Goal: Complete application form

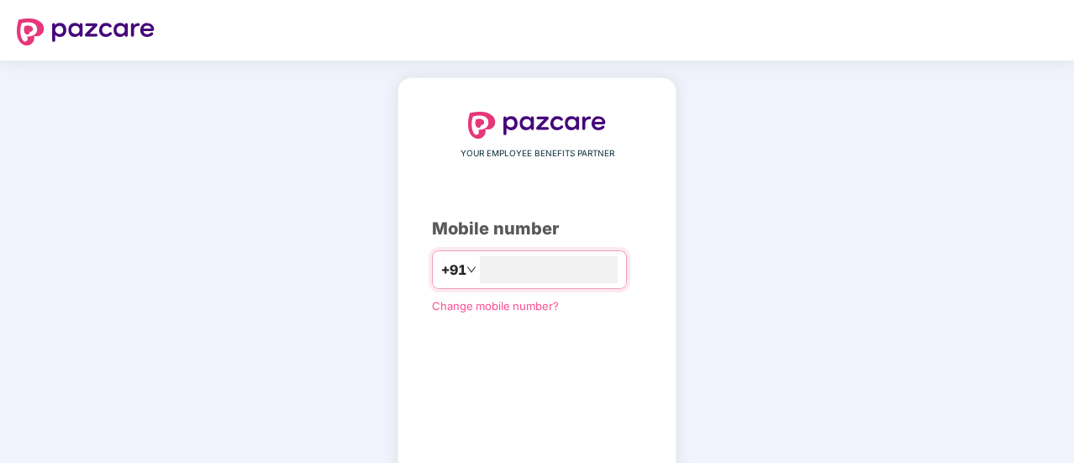
type input "**********"
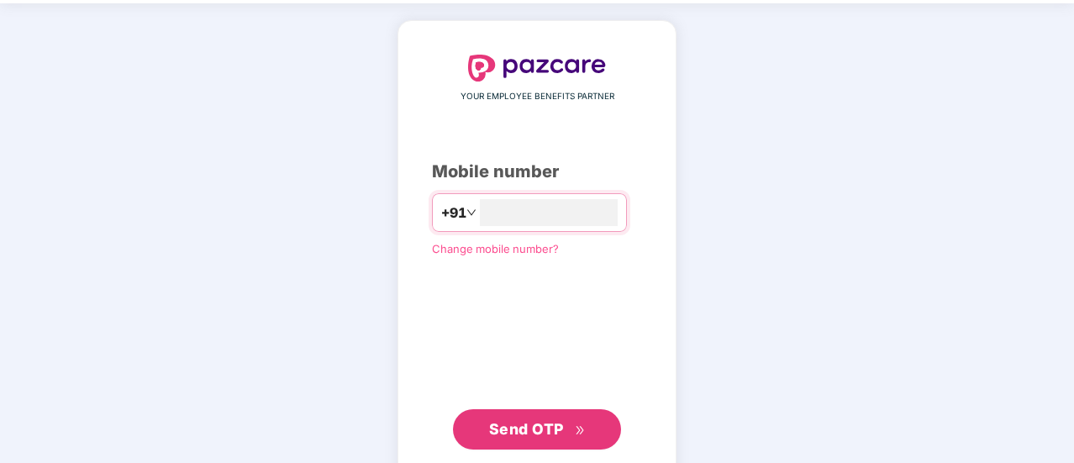
scroll to position [84, 0]
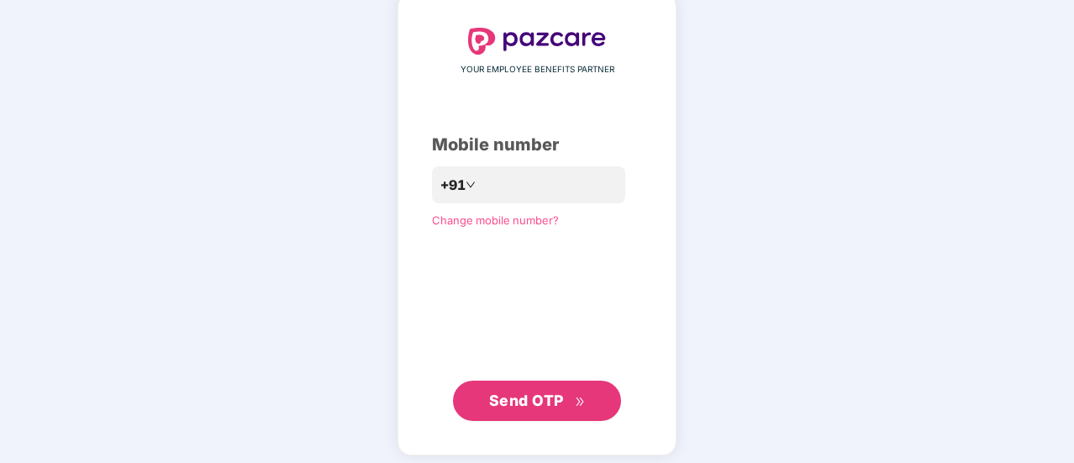
click at [583, 401] on icon "double-right" at bounding box center [580, 402] width 11 height 11
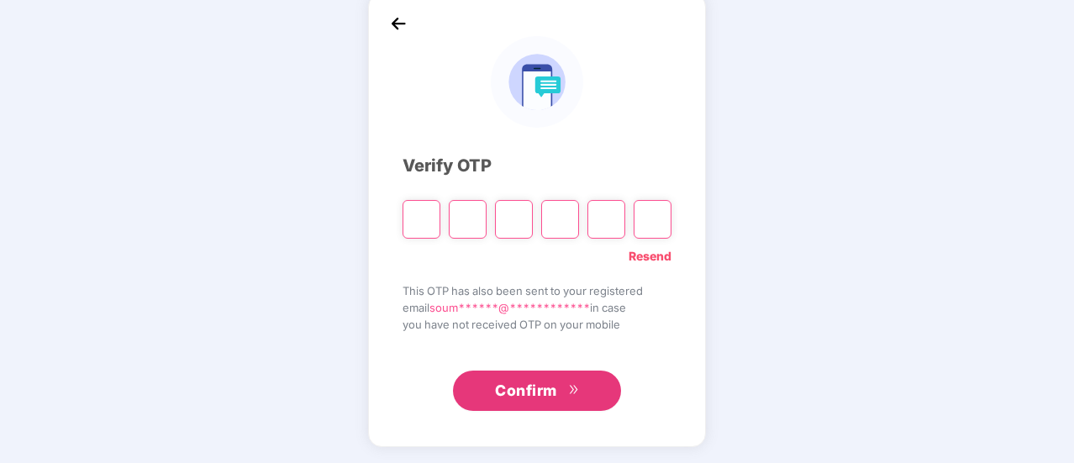
type input "*"
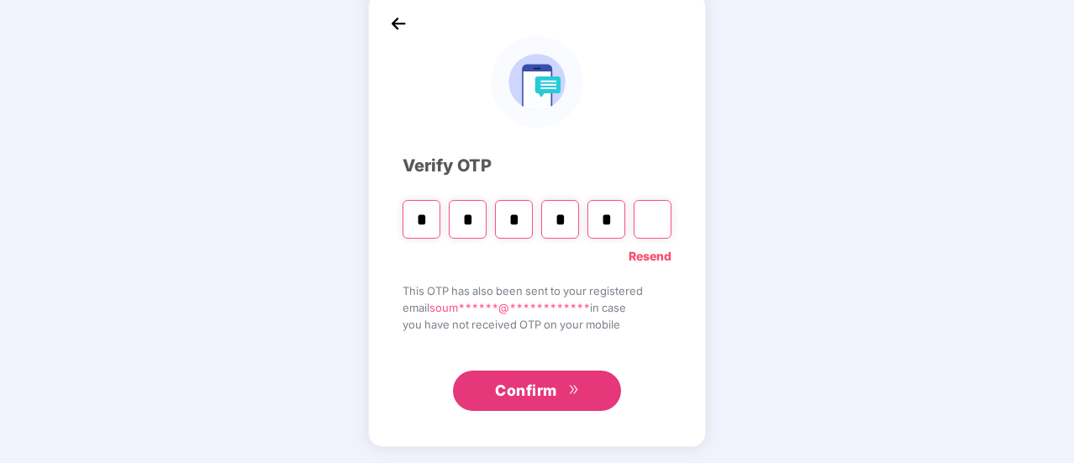
type input "*"
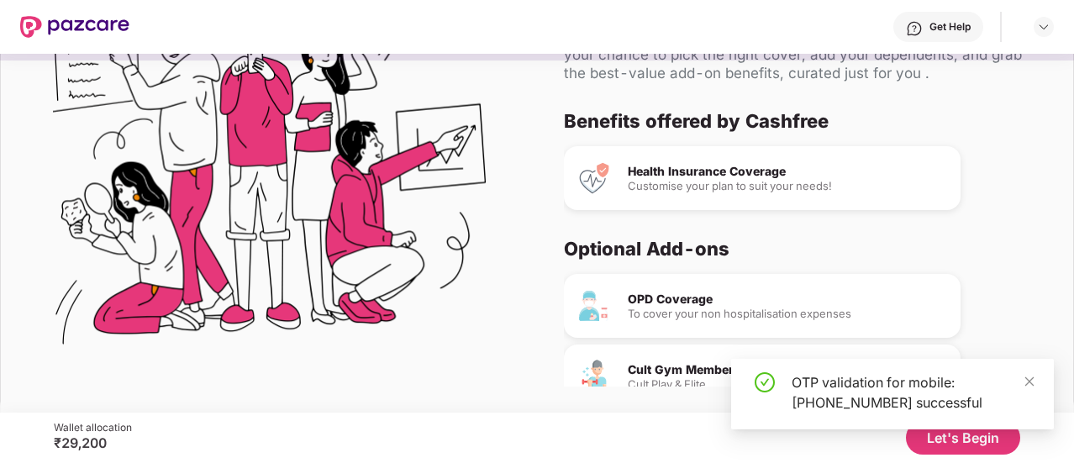
scroll to position [103, 0]
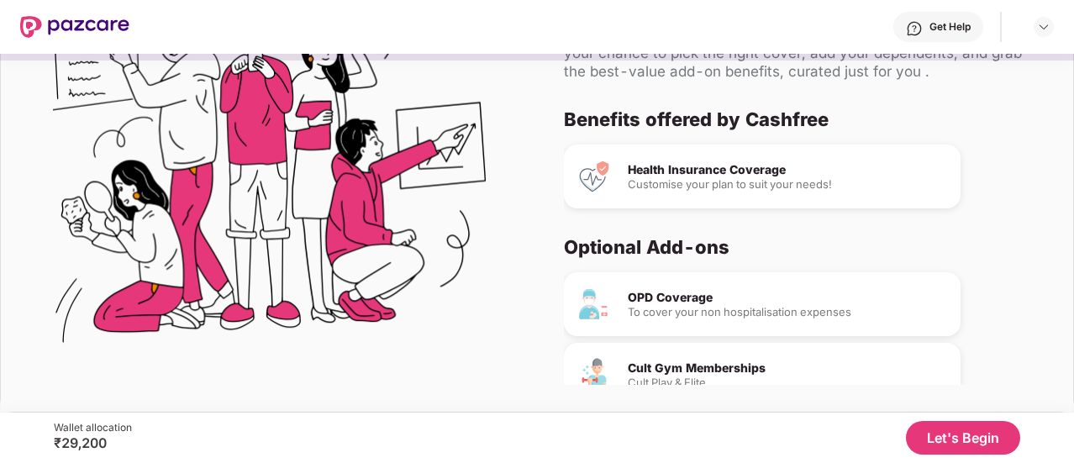
click at [974, 444] on button "Let's Begin" at bounding box center [963, 438] width 114 height 34
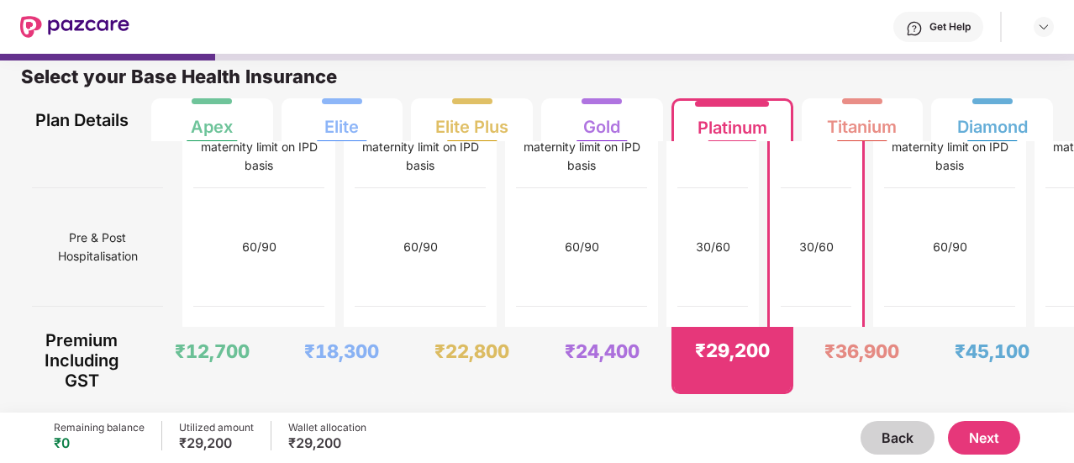
scroll to position [2306, 0]
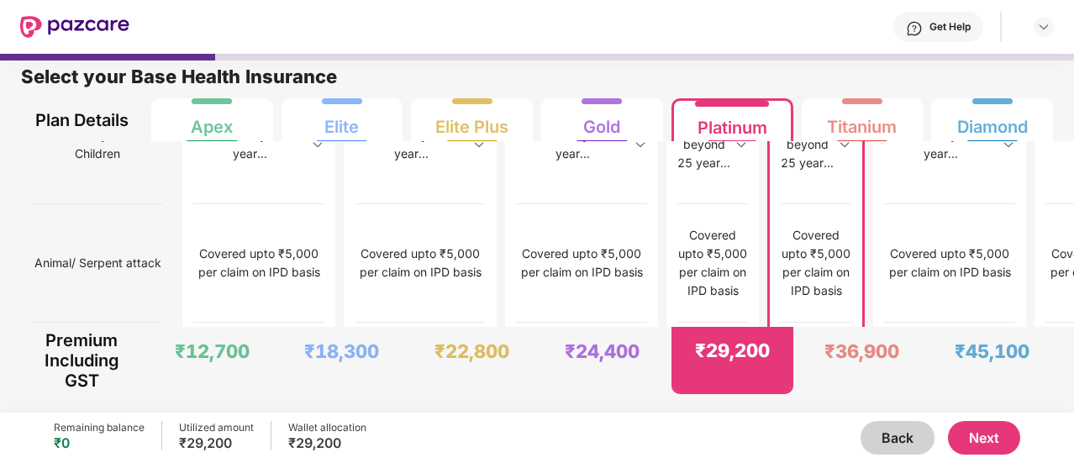
click at [975, 435] on button "Next" at bounding box center [984, 438] width 72 height 34
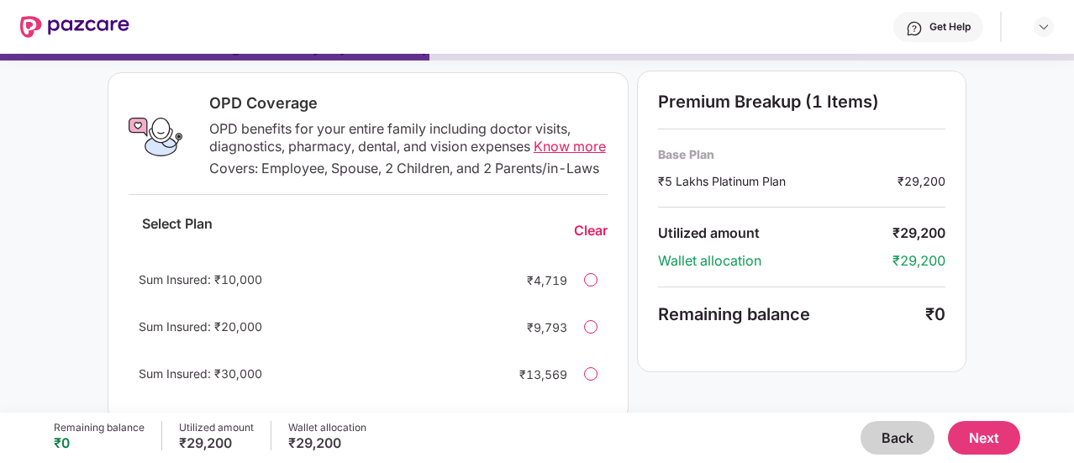
scroll to position [336, 0]
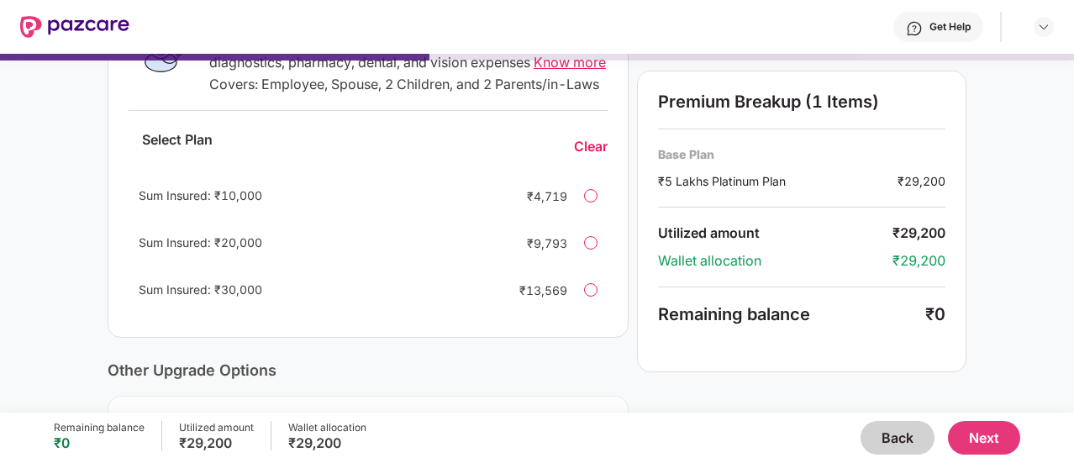
click at [594, 297] on div at bounding box center [590, 289] width 13 height 13
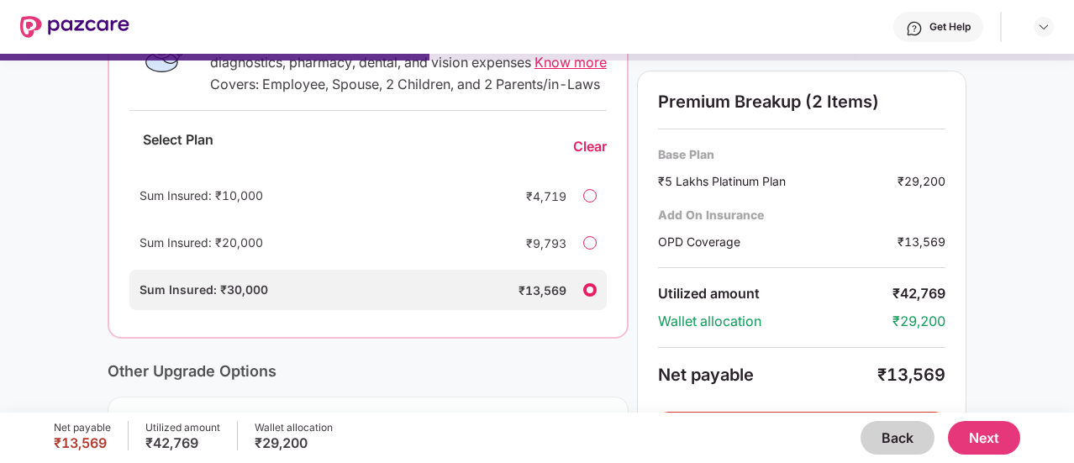
click at [583, 202] on div at bounding box center [589, 195] width 13 height 13
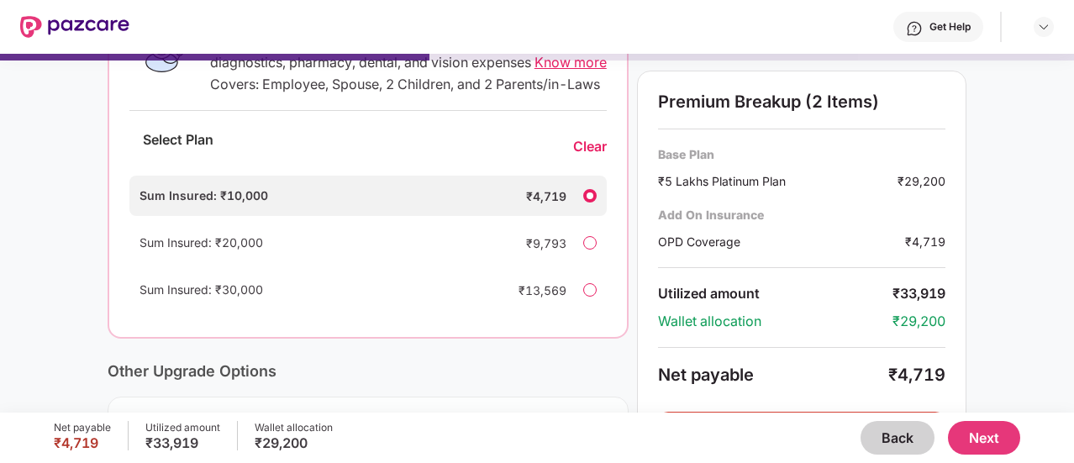
click at [592, 155] on div "Clear" at bounding box center [590, 147] width 34 height 18
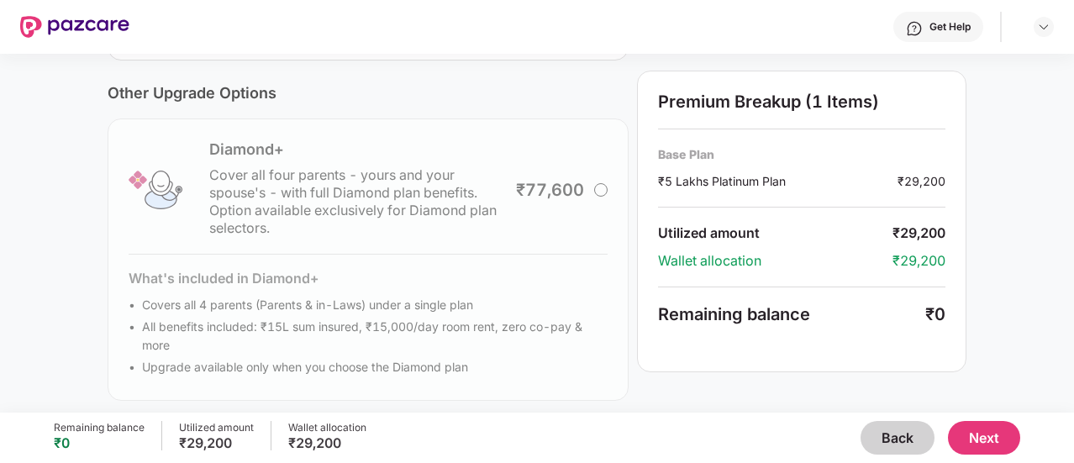
scroll to position [637, 0]
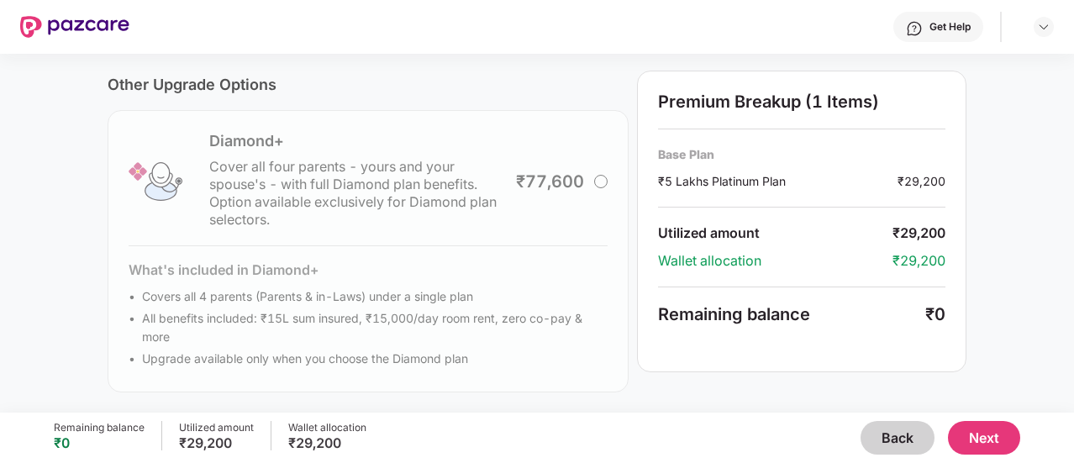
click at [1010, 438] on button "Next" at bounding box center [984, 438] width 72 height 34
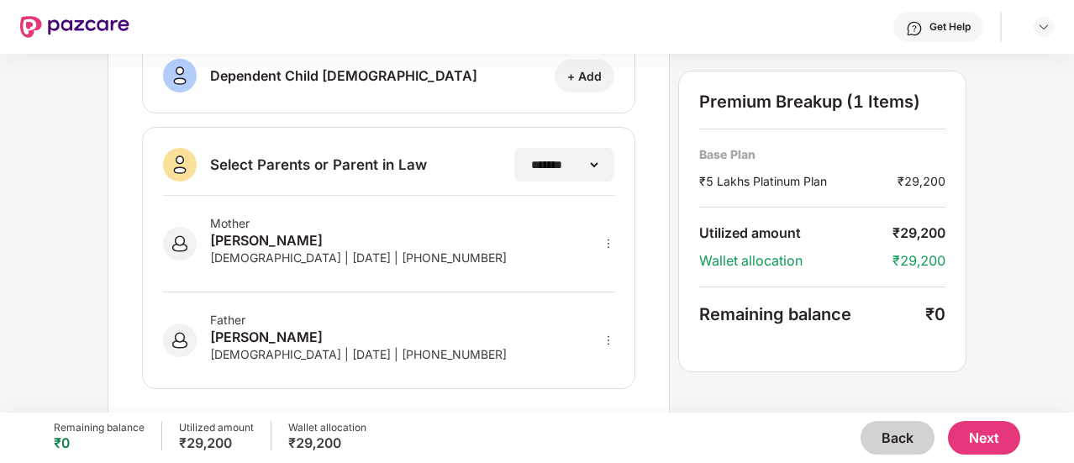
scroll to position [448, 0]
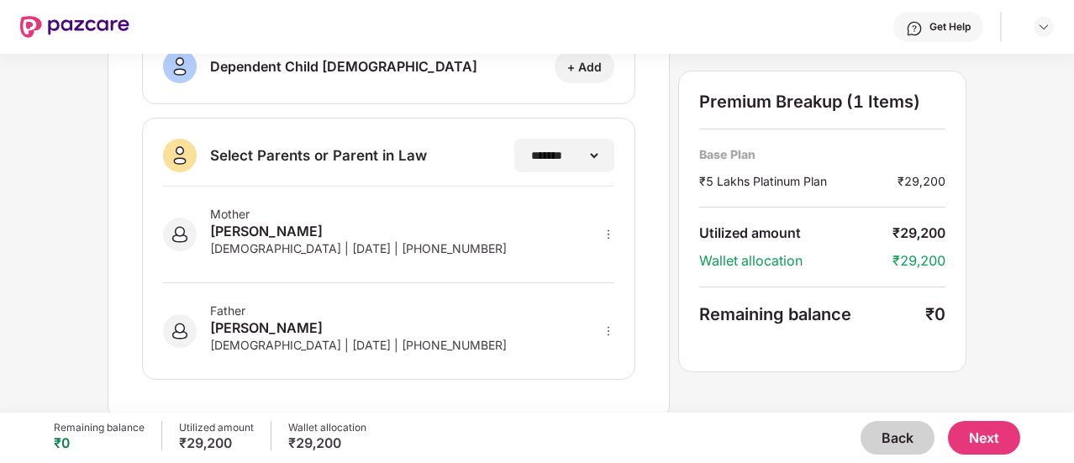
click at [607, 229] on icon "more" at bounding box center [608, 235] width 12 height 12
click at [595, 251] on div at bounding box center [586, 259] width 55 height 30
select select "******"
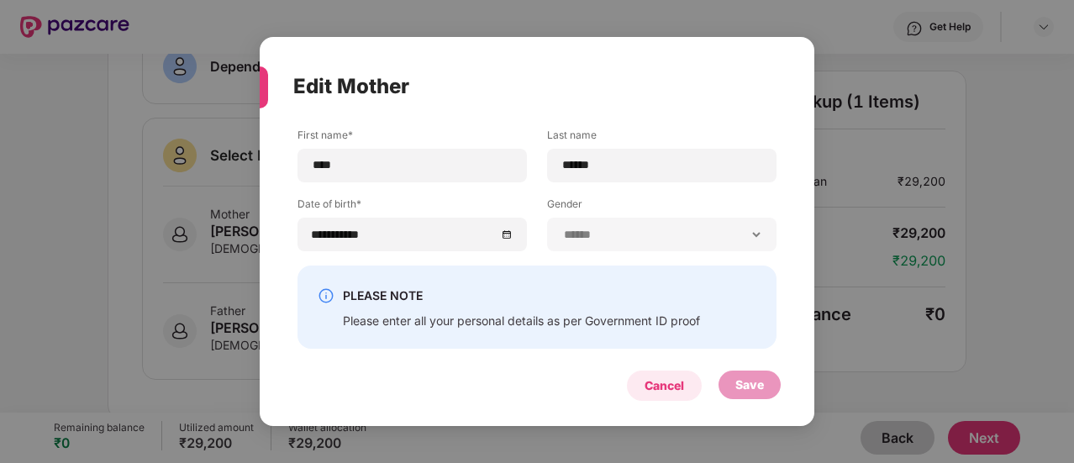
click at [677, 392] on div "Cancel" at bounding box center [663, 385] width 39 height 18
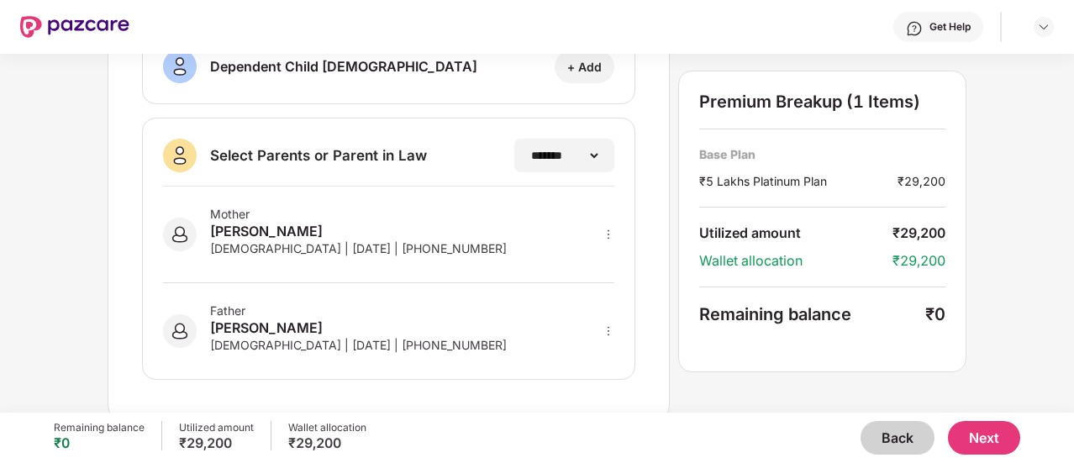
click at [991, 439] on button "Next" at bounding box center [984, 438] width 72 height 34
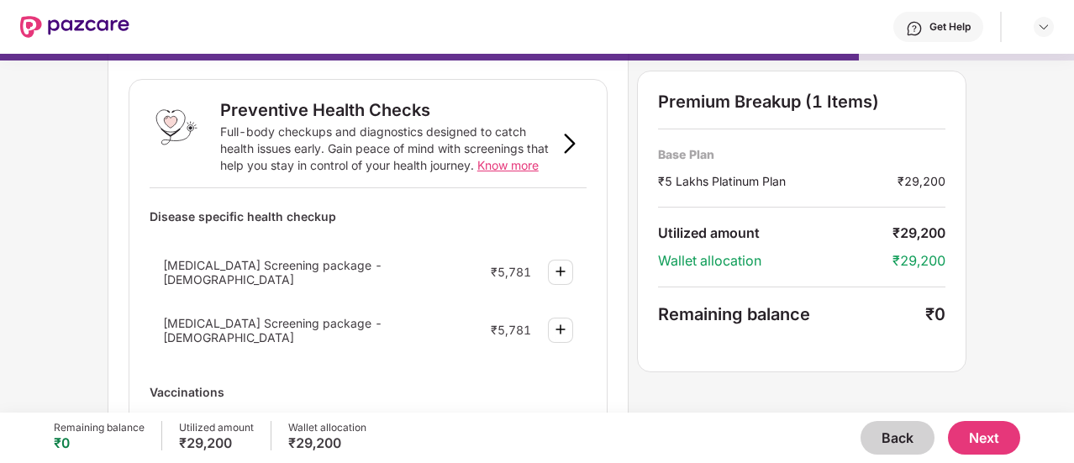
scroll to position [0, 0]
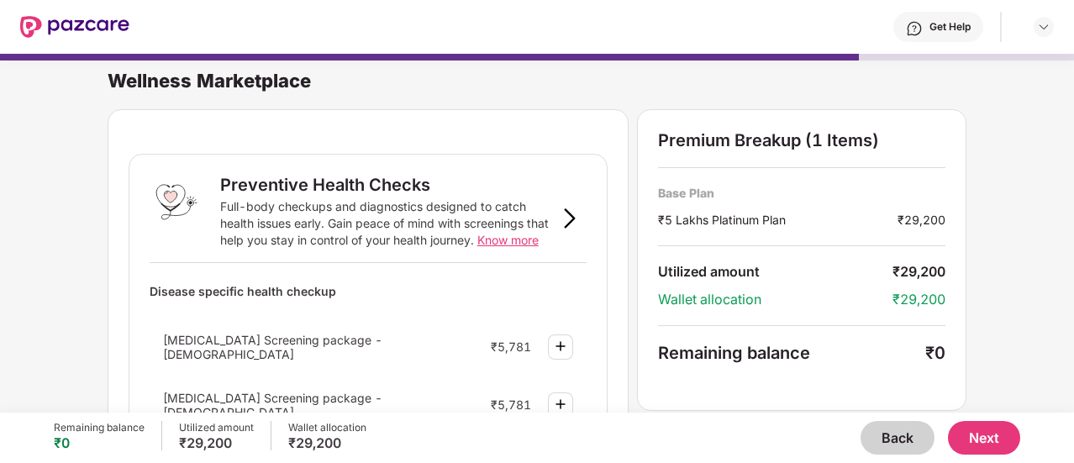
click at [902, 441] on button "Back" at bounding box center [897, 438] width 74 height 34
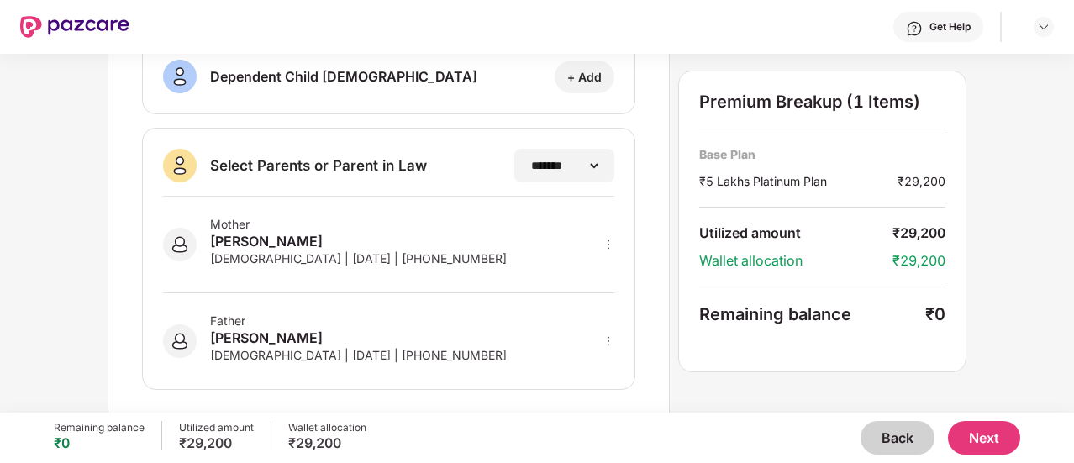
scroll to position [448, 0]
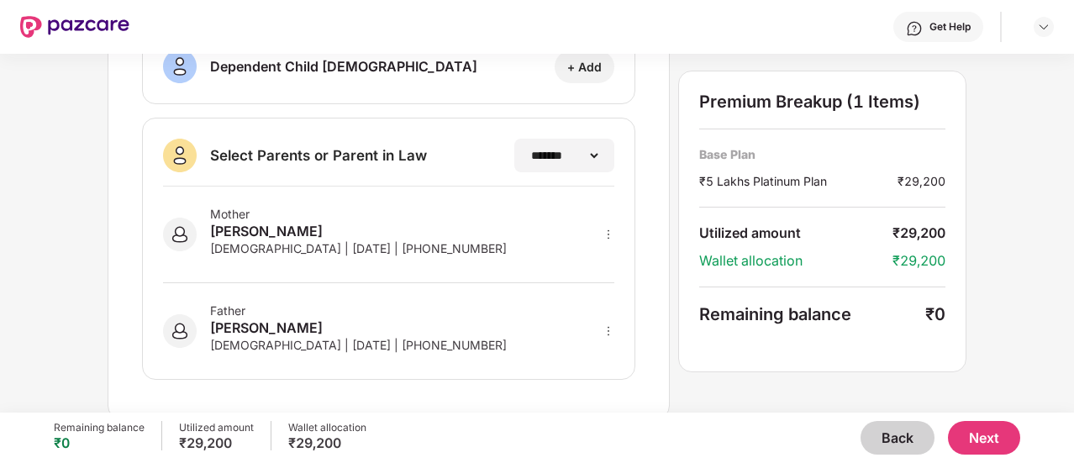
click at [989, 435] on button "Next" at bounding box center [984, 438] width 72 height 34
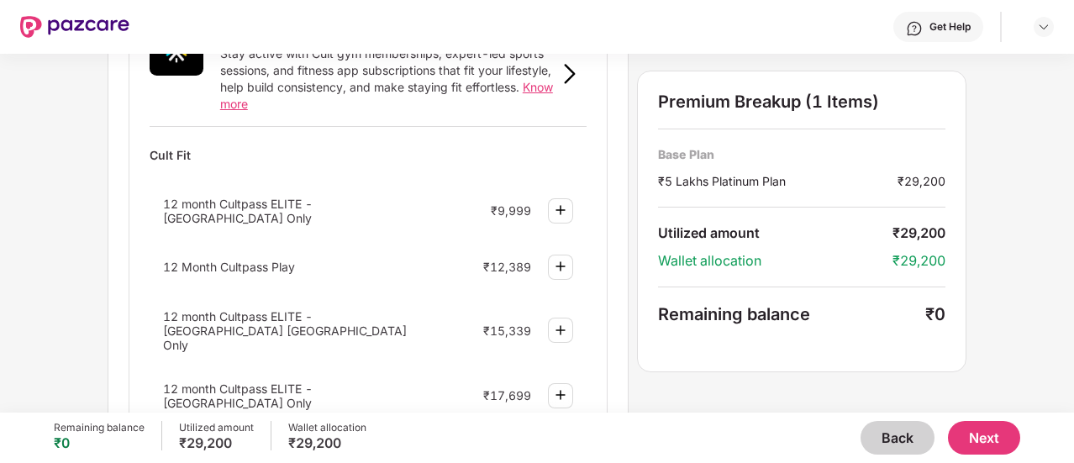
scroll to position [924, 0]
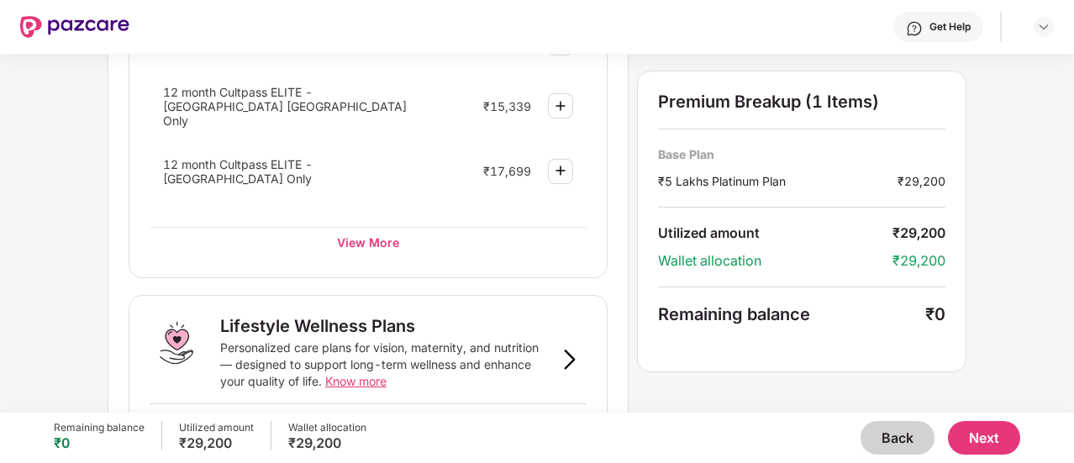
click at [993, 434] on button "Next" at bounding box center [984, 438] width 72 height 34
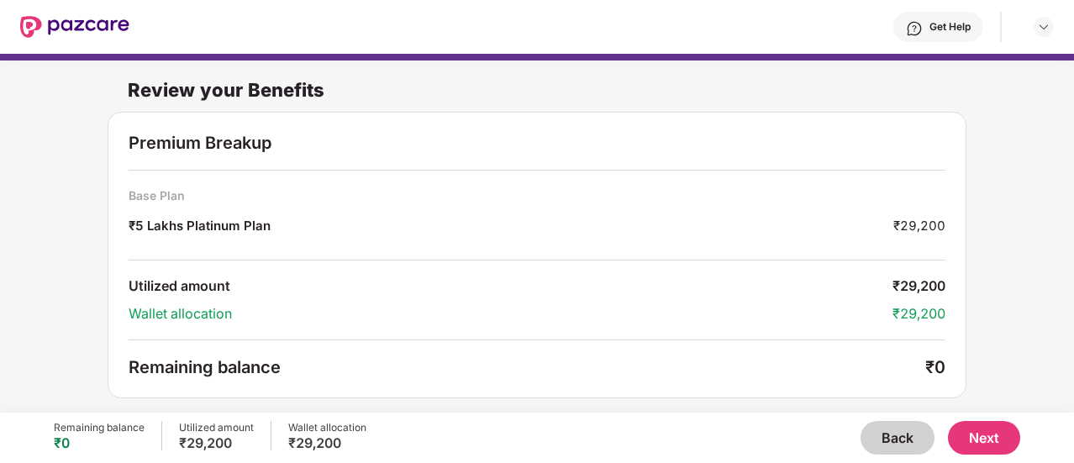
scroll to position [2, 0]
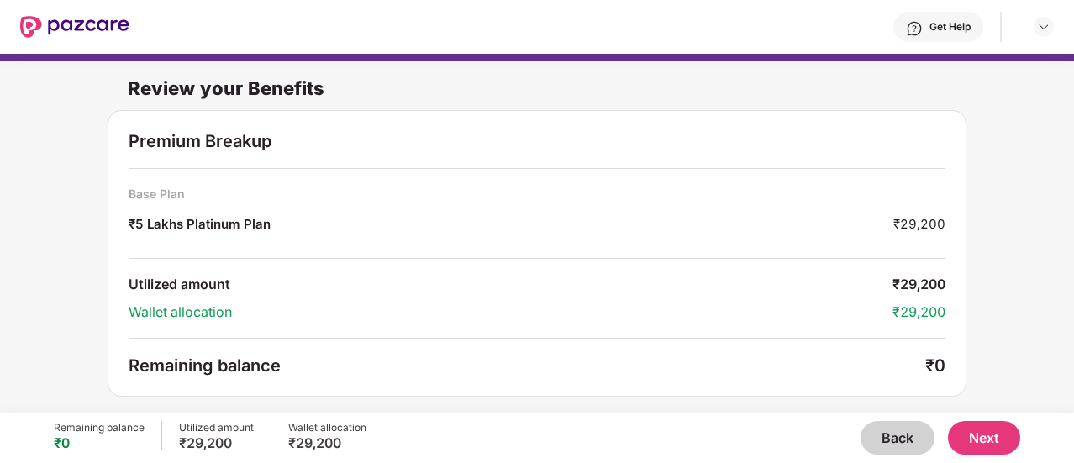
click at [972, 438] on button "Next" at bounding box center [984, 438] width 72 height 34
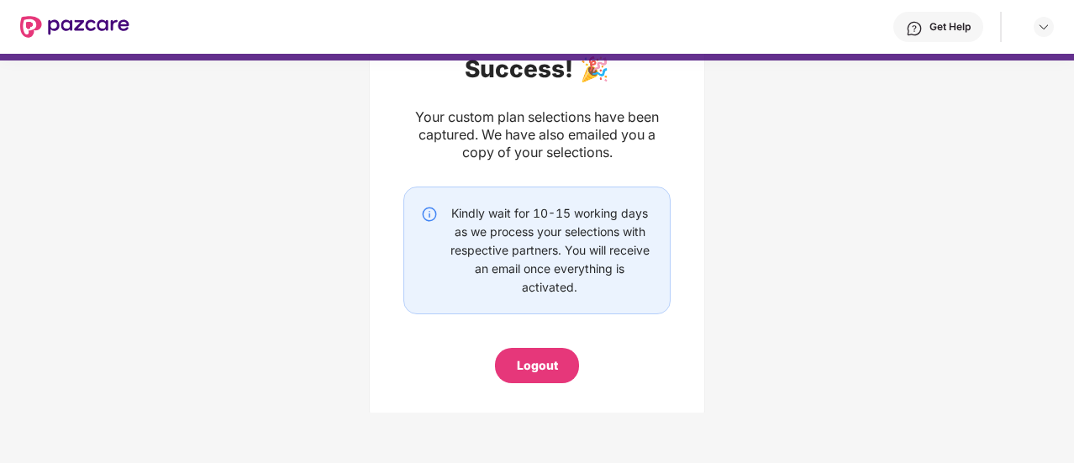
scroll to position [141, 0]
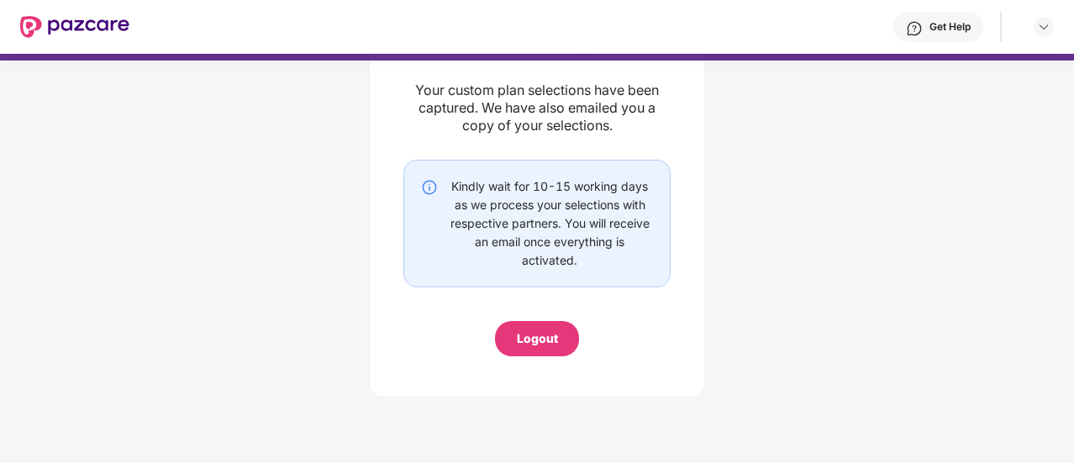
click at [549, 349] on div "Logout" at bounding box center [537, 338] width 84 height 35
